Goal: Find contact information: Find contact information

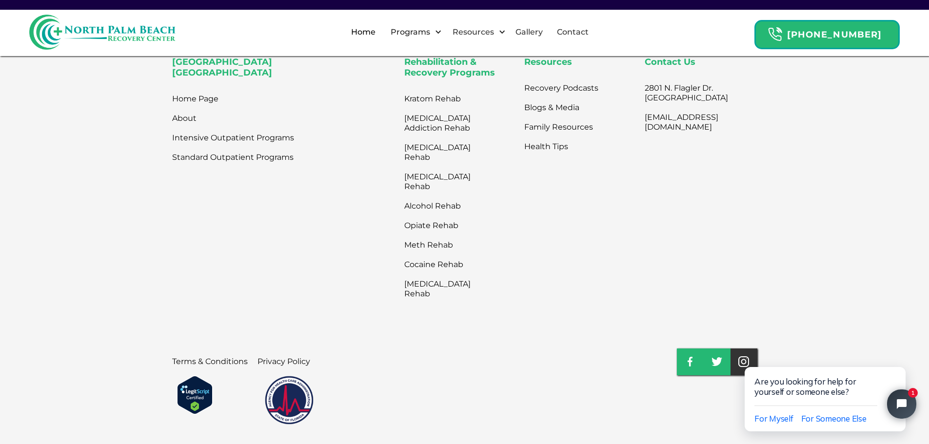
scroll to position [3373, 0]
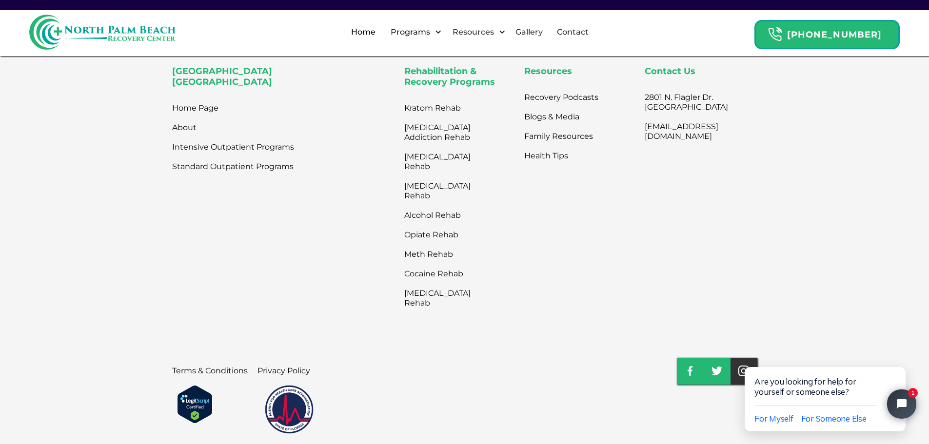
click at [744, 358] on link at bounding box center [744, 371] width 27 height 27
click at [746, 366] on img at bounding box center [744, 371] width 11 height 11
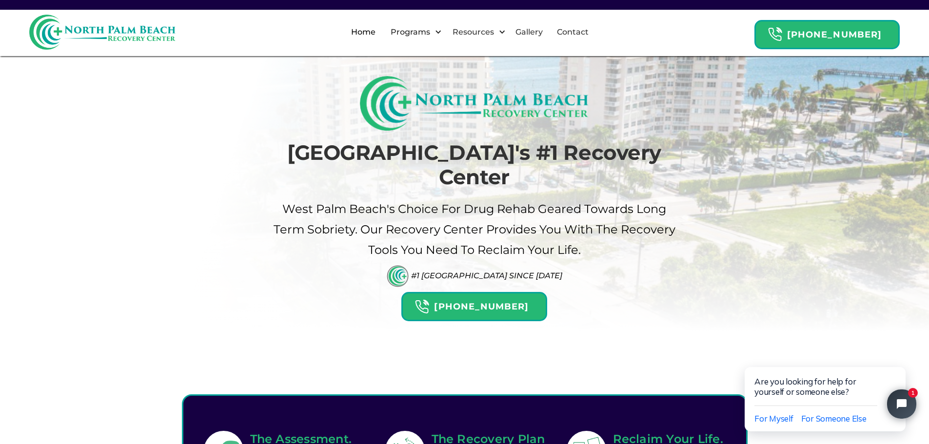
scroll to position [0, 0]
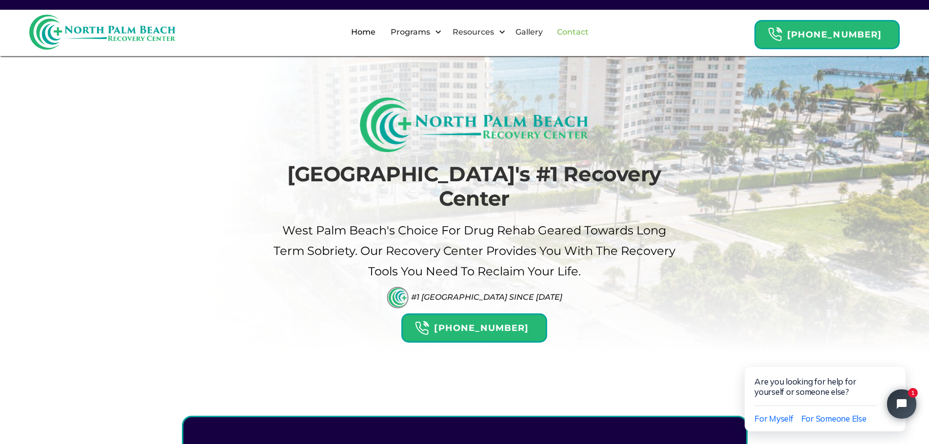
click at [584, 34] on link "Contact" at bounding box center [572, 32] width 43 height 31
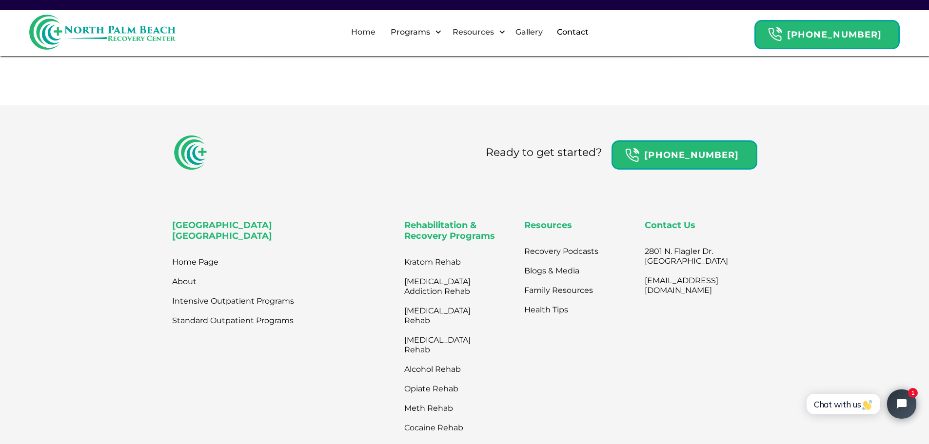
scroll to position [488, 0]
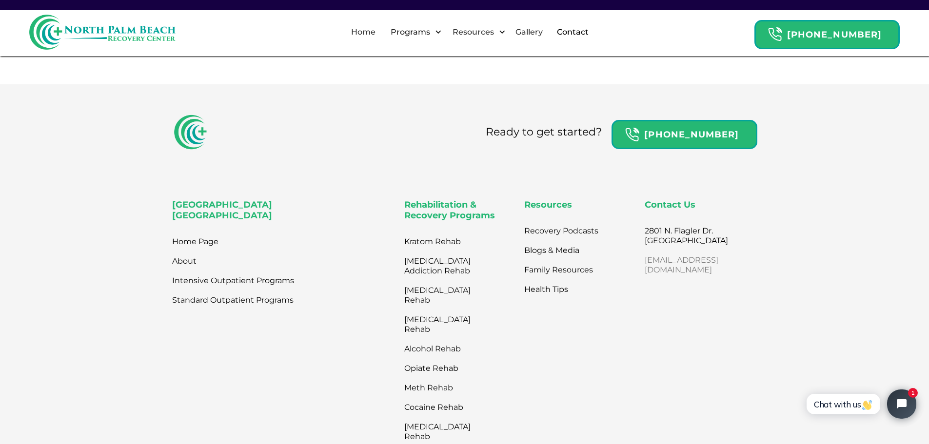
click at [671, 274] on link "[EMAIL_ADDRESS][DOMAIN_NAME]" at bounding box center [686, 265] width 83 height 29
